Goal: Task Accomplishment & Management: Manage account settings

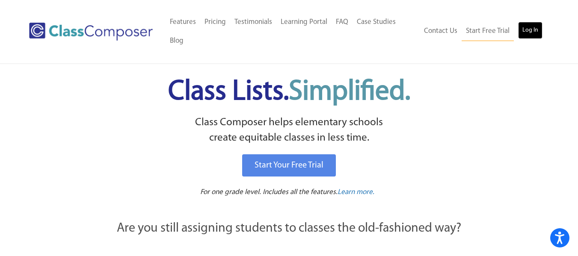
click at [536, 24] on link "Log In" at bounding box center [530, 30] width 24 height 17
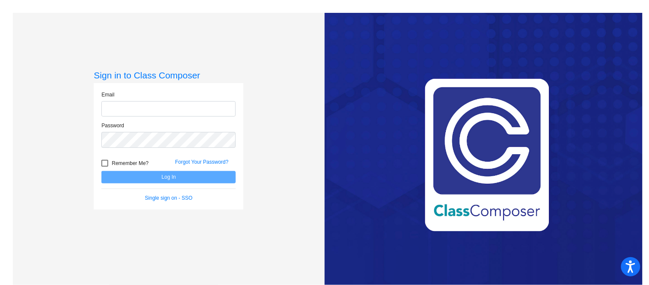
type input "tvessecchia@lehsd.org"
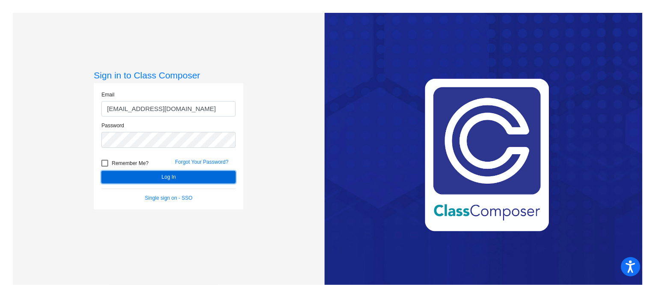
click at [175, 174] on button "Log In" at bounding box center [168, 177] width 134 height 12
